Goal: Find specific page/section: Find specific page/section

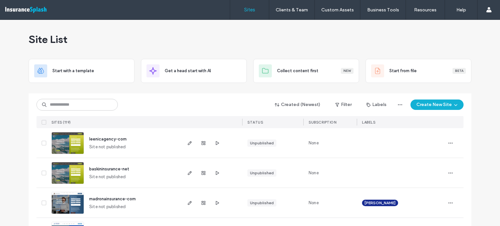
type input "*"
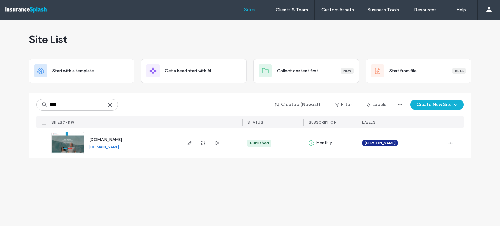
type input "****"
click at [122, 142] on span "[DOMAIN_NAME]" at bounding box center [105, 139] width 33 height 5
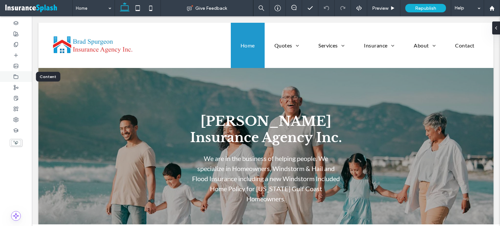
click at [17, 80] on div at bounding box center [16, 76] width 32 height 11
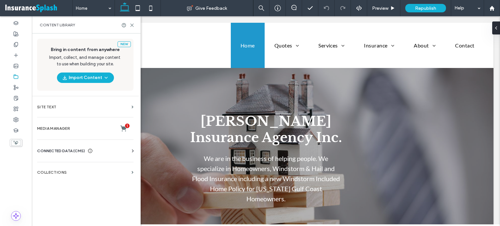
click at [68, 150] on span "CONNECTED DATA (CMS)" at bounding box center [61, 151] width 48 height 7
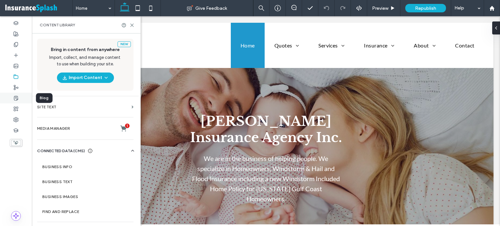
click at [15, 98] on icon at bounding box center [15, 98] width 5 height 5
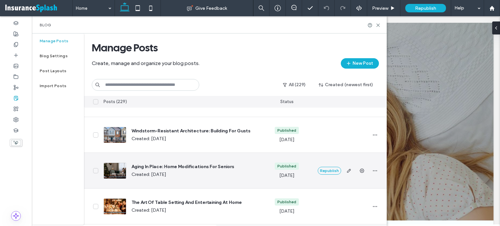
scroll to position [2571, 0]
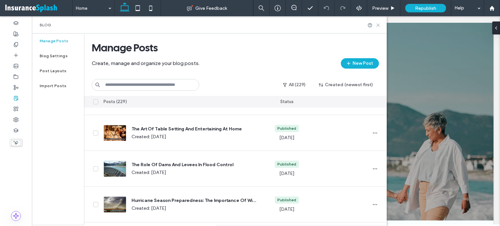
click at [379, 27] on icon at bounding box center [378, 25] width 5 height 5
